Goal: Task Accomplishment & Management: Manage account settings

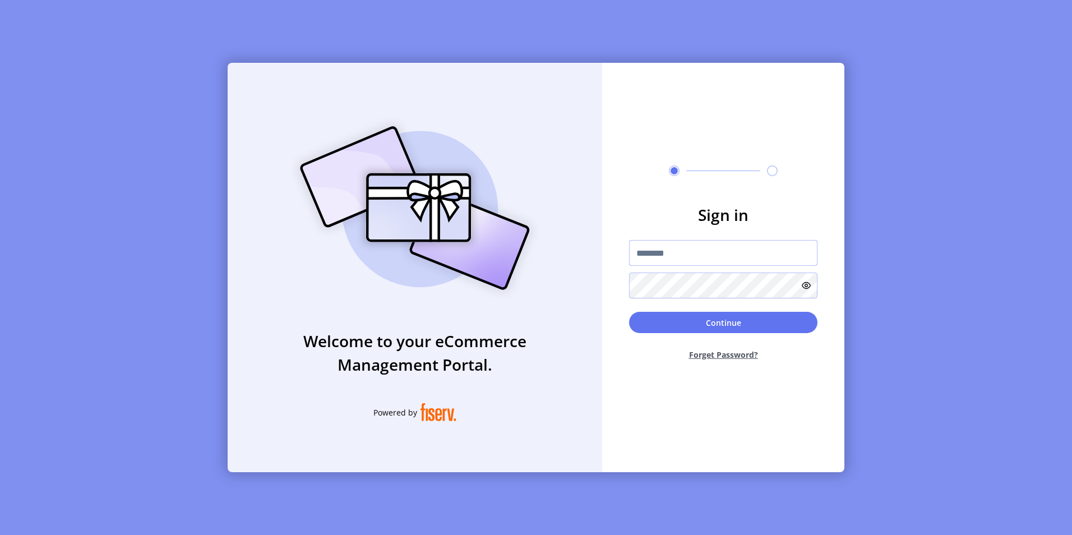
click at [653, 254] on input "text" at bounding box center [723, 253] width 188 height 26
type input "**********"
click at [629, 312] on button "Continue" at bounding box center [723, 322] width 188 height 21
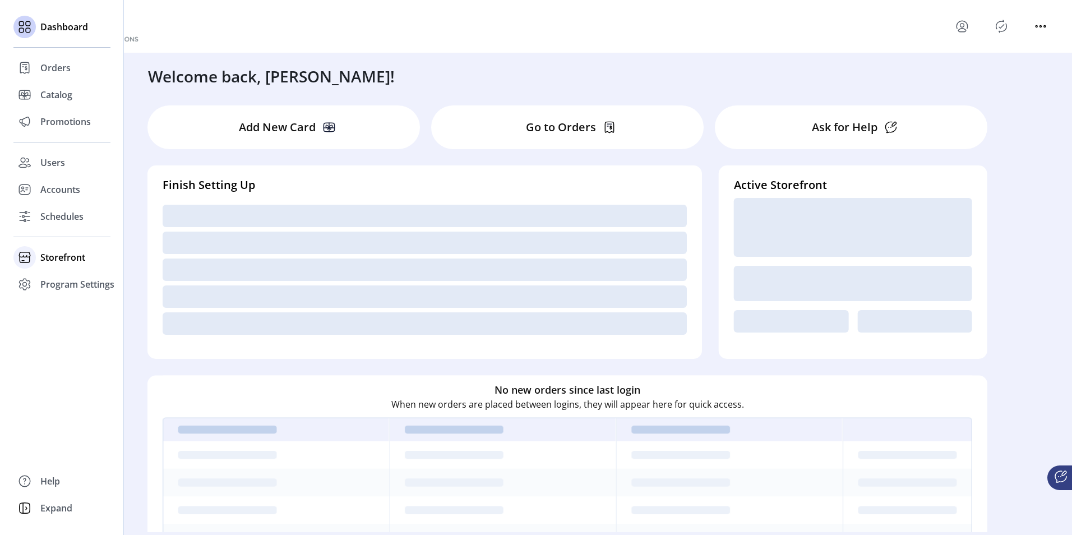
click at [35, 268] on div at bounding box center [24, 257] width 22 height 27
click at [57, 275] on span "Configuration" at bounding box center [69, 279] width 59 height 13
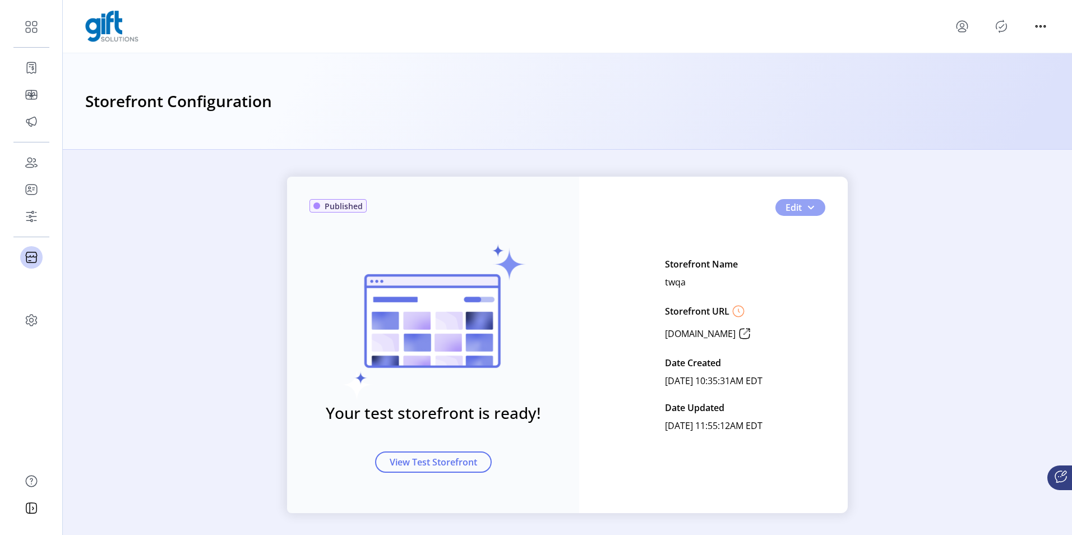
click at [811, 214] on button "Edit" at bounding box center [801, 207] width 50 height 17
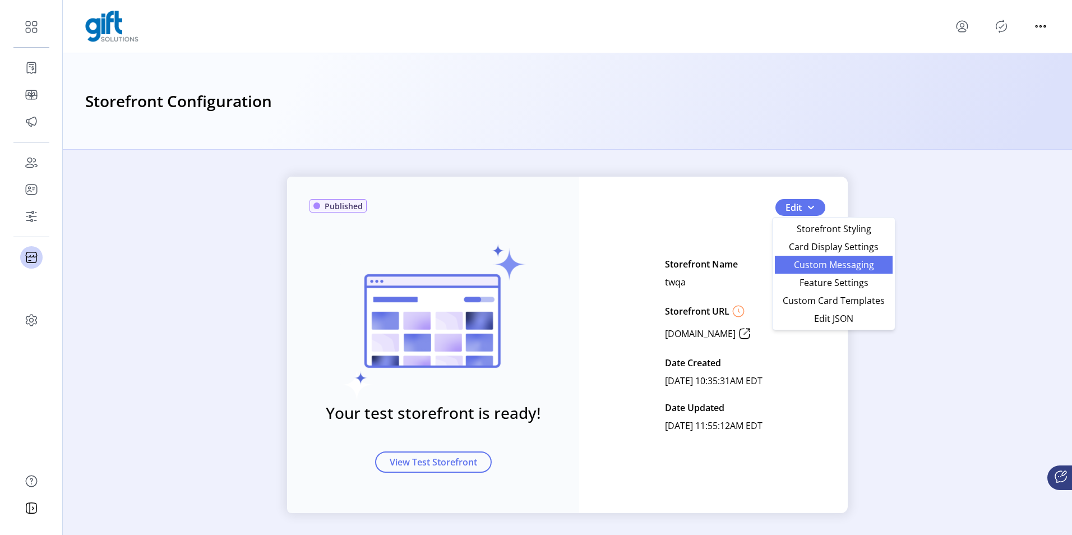
click at [798, 271] on link "Custom Messaging" at bounding box center [834, 265] width 118 height 18
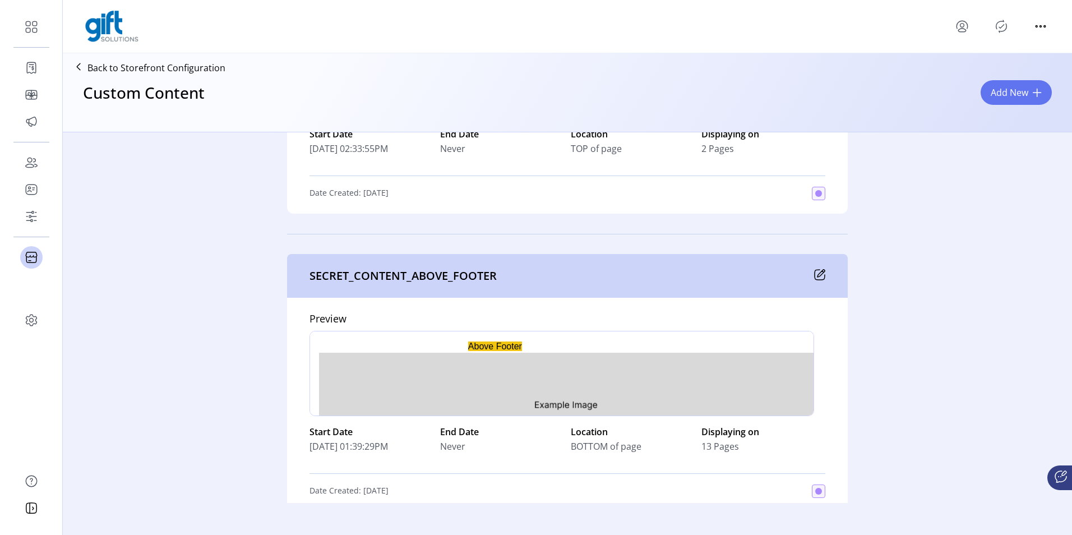
scroll to position [2940, 0]
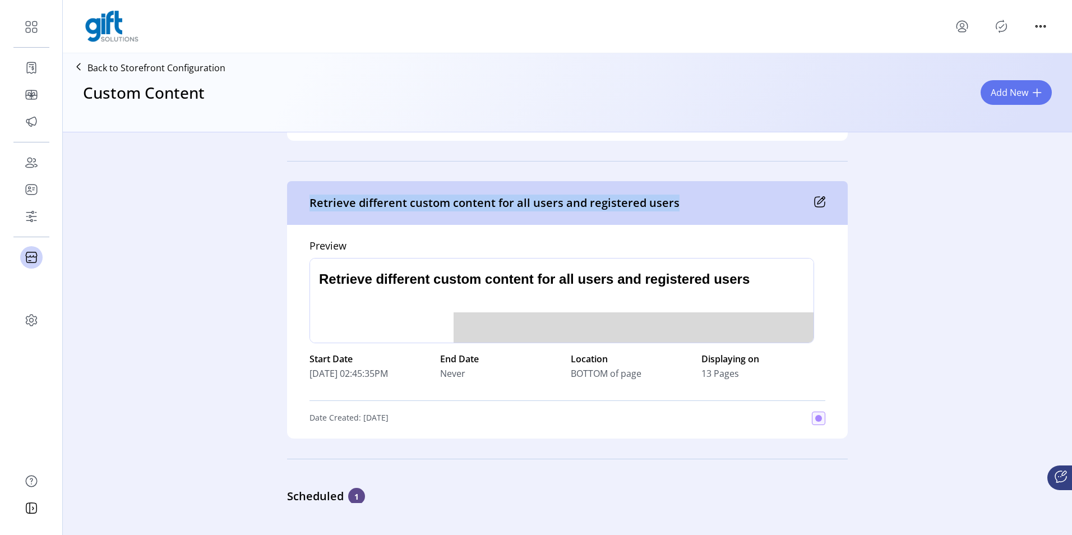
drag, startPoint x: 675, startPoint y: 202, endPoint x: 308, endPoint y: 211, distance: 366.9
click at [308, 211] on div "Retrieve different custom content for all users and registered users" at bounding box center [567, 203] width 561 height 44
copy p "Retrieve different custom content for all users and registered users"
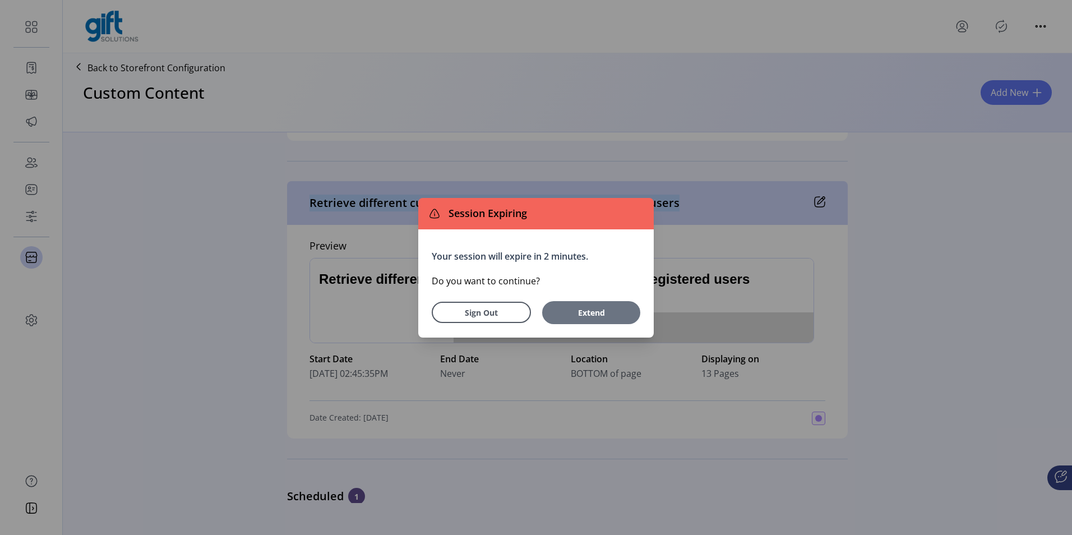
click at [592, 311] on span "Extend" at bounding box center [591, 313] width 87 height 12
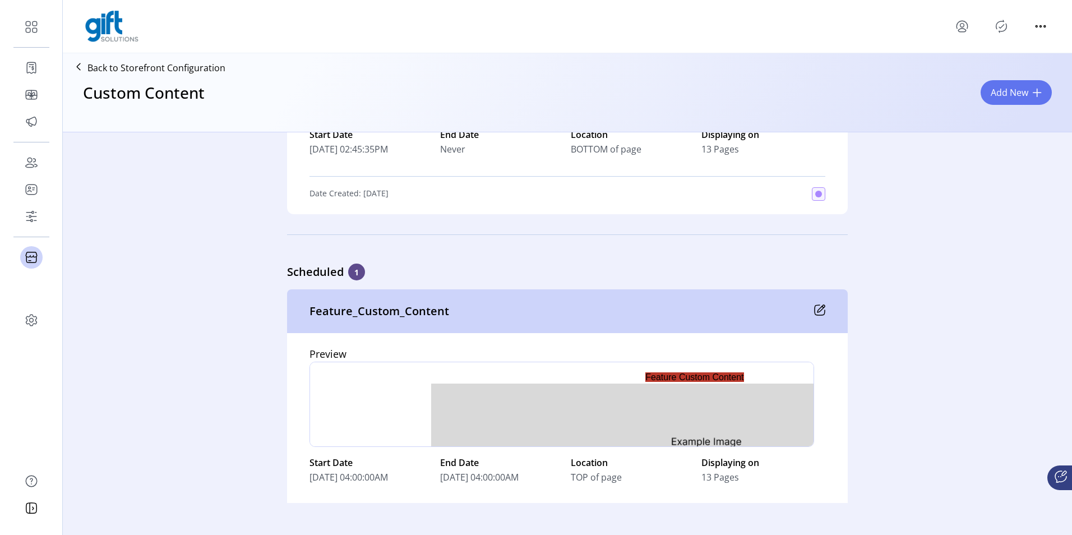
click at [204, 324] on div "Scheduled 1 Feature_Custom_Content Preview p Start Date [DATE] 04:00:00AM End D…" at bounding box center [567, 409] width 861 height 326
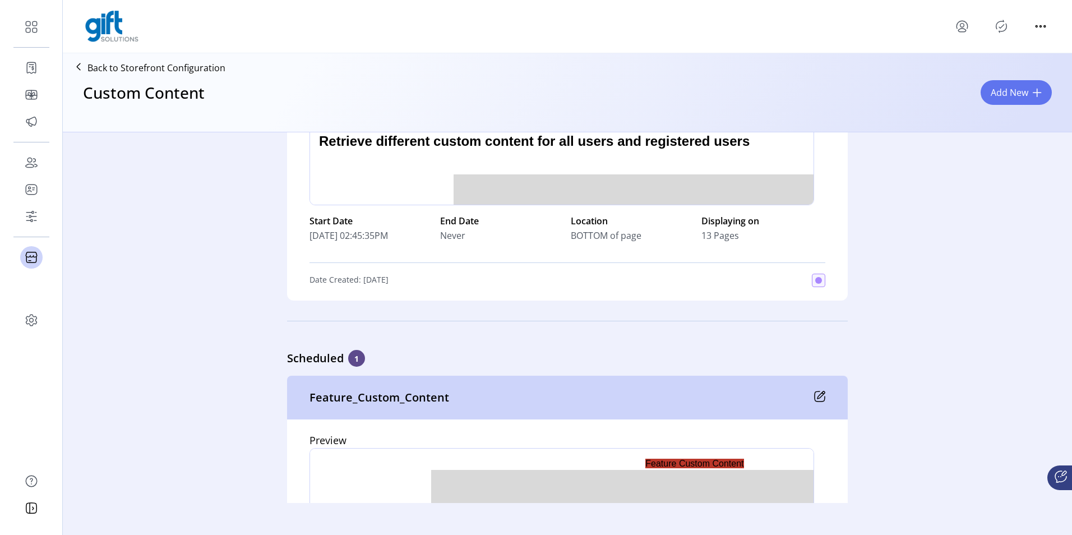
scroll to position [6248, 0]
